Goal: Navigation & Orientation: Go to known website

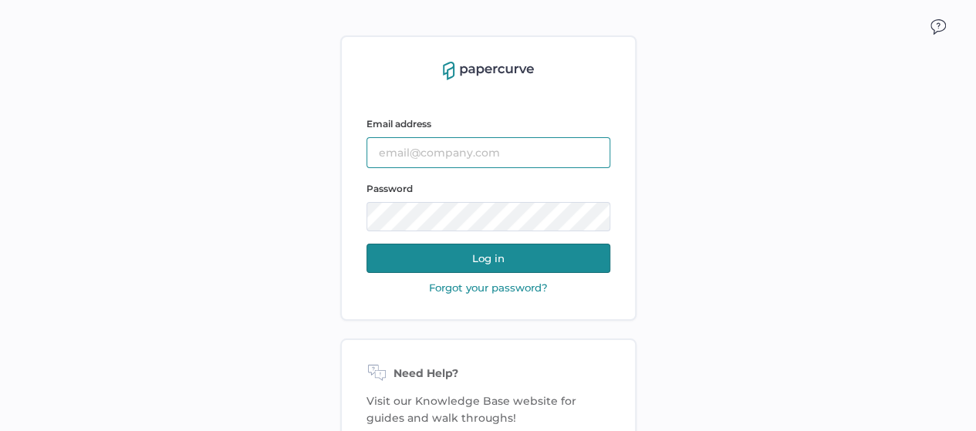
click at [499, 147] on input "text" at bounding box center [489, 152] width 244 height 31
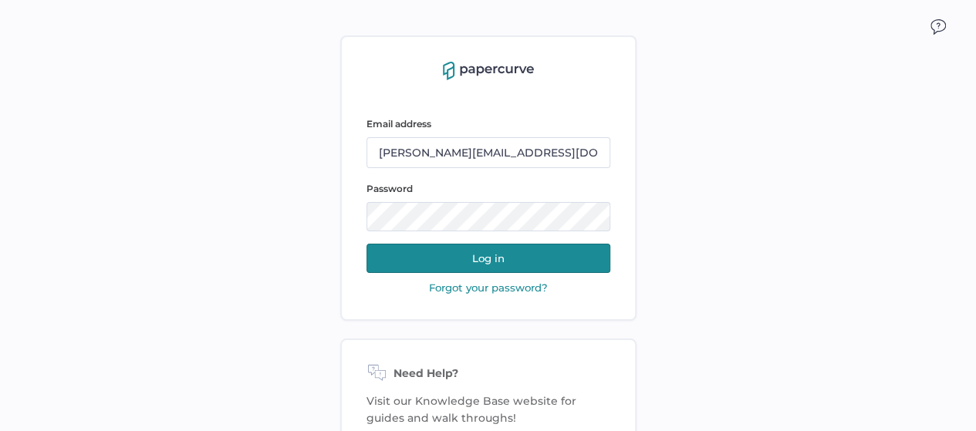
click at [497, 261] on button "Log in" at bounding box center [489, 258] width 244 height 29
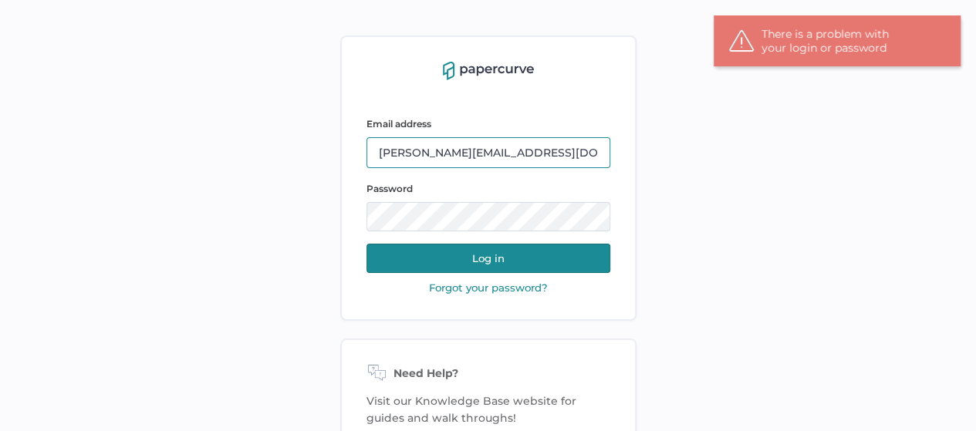
click at [566, 159] on input "[PERSON_NAME][EMAIL_ADDRESS][DOMAIN_NAME]" at bounding box center [489, 152] width 244 height 31
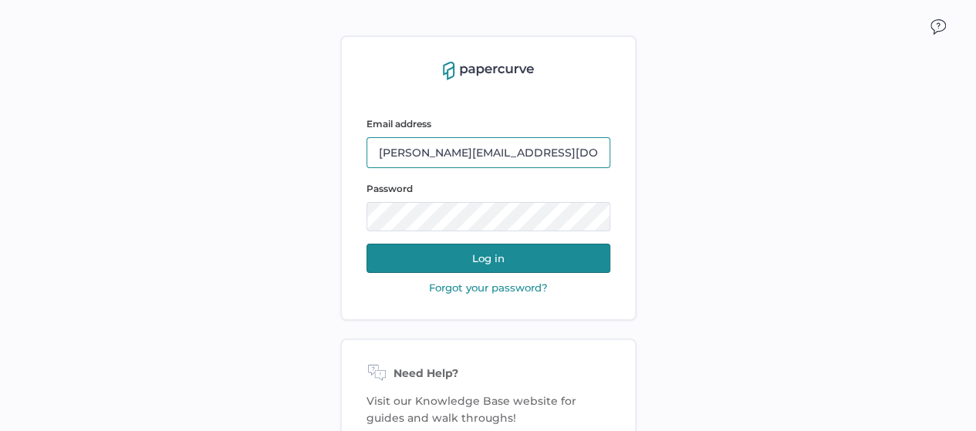
type input "[EMAIL_ADDRESS][DOMAIN_NAME]"
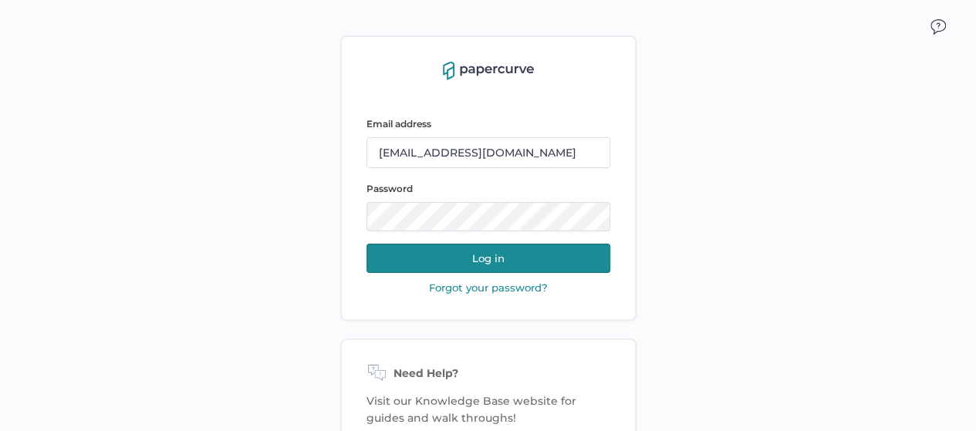
click at [477, 254] on button "Log in" at bounding box center [489, 258] width 244 height 29
